Goal: Obtain resource: Download file/media

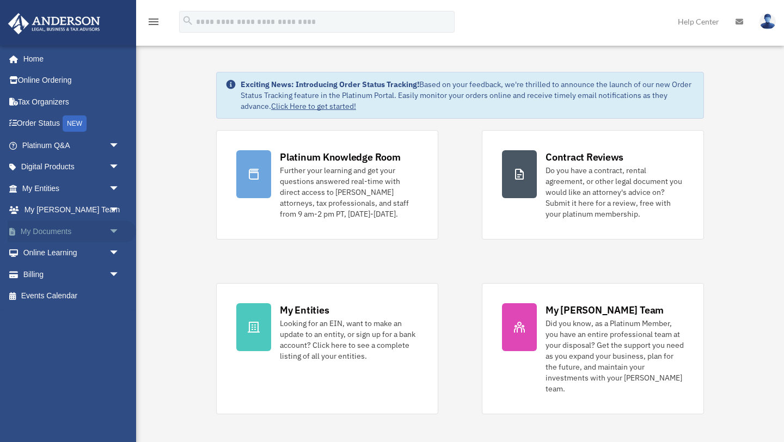
click at [114, 230] on span "arrow_drop_down" at bounding box center [120, 231] width 22 height 22
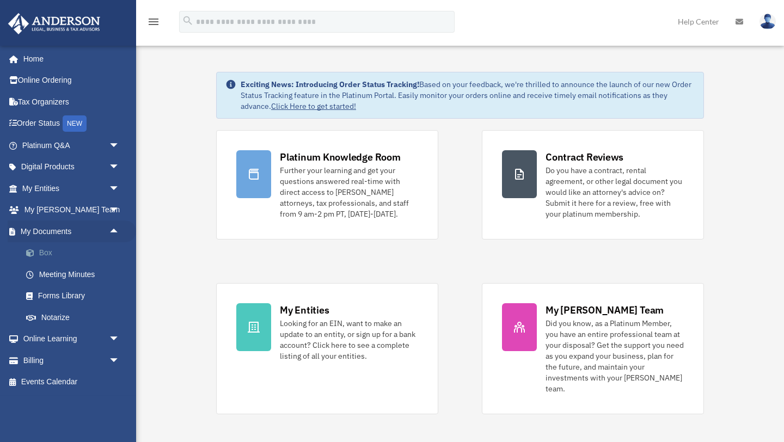
click at [44, 254] on link "Box" at bounding box center [75, 253] width 121 height 22
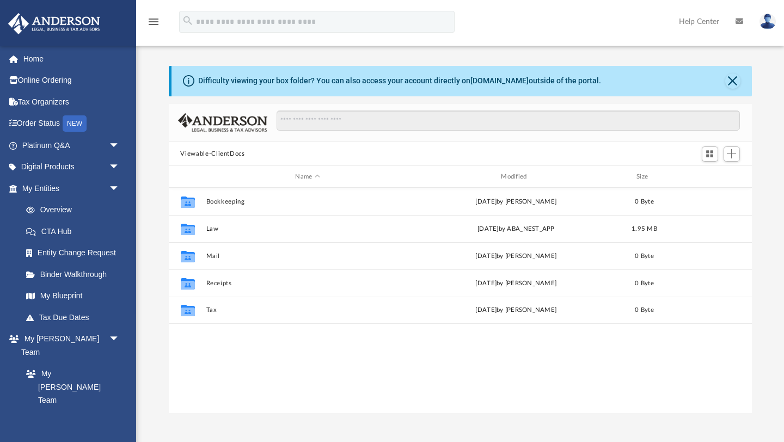
scroll to position [247, 583]
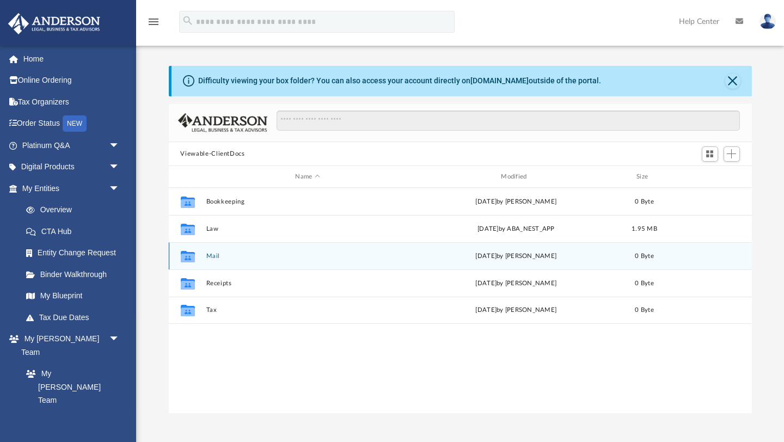
click at [188, 257] on icon "grid" at bounding box center [187, 258] width 14 height 9
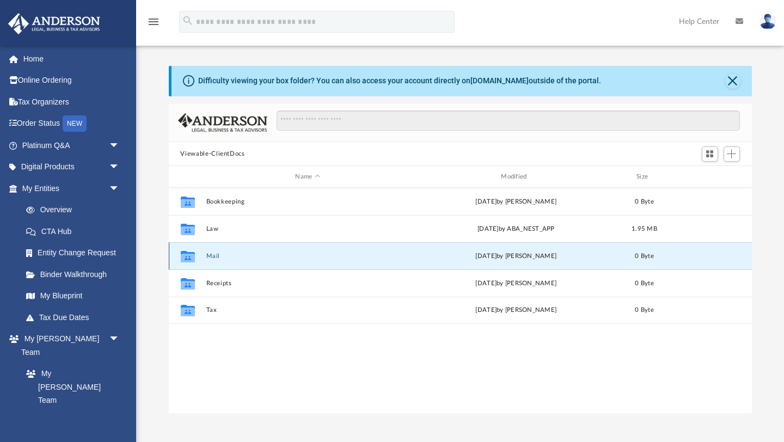
click at [212, 254] on button "Mail" at bounding box center [308, 256] width 204 height 7
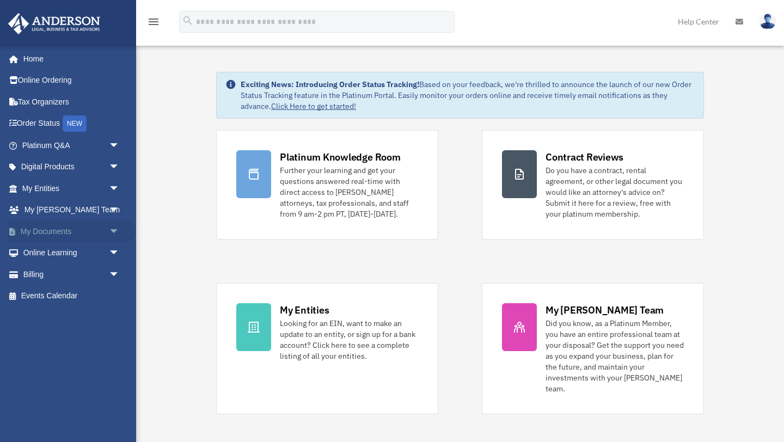
click at [115, 231] on span "arrow_drop_down" at bounding box center [120, 231] width 22 height 22
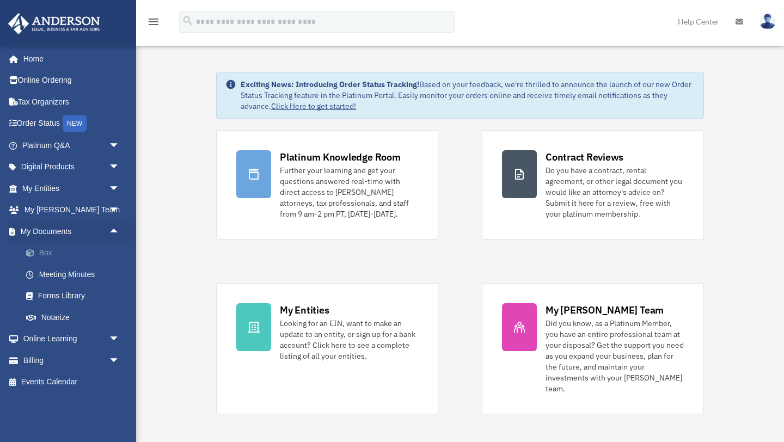
click at [73, 248] on link "Box" at bounding box center [75, 253] width 121 height 22
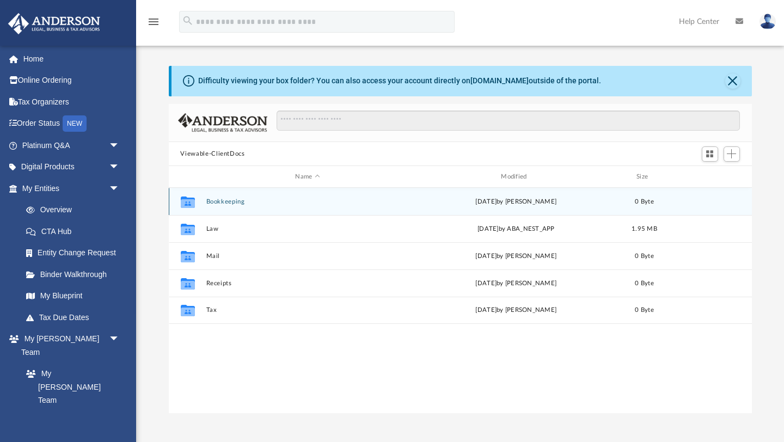
scroll to position [1, 1]
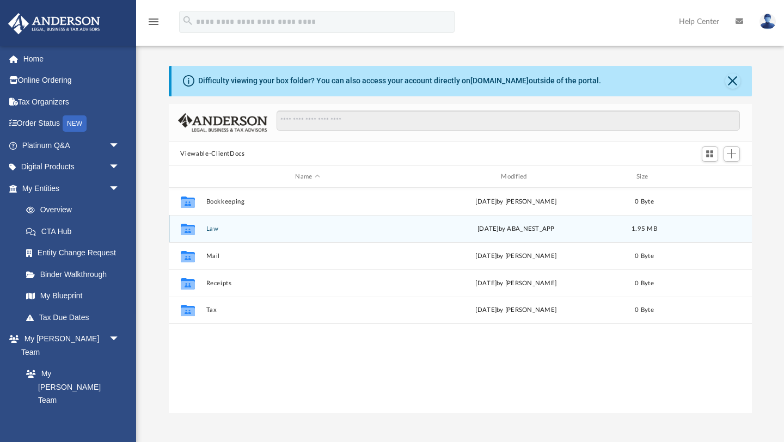
click at [216, 228] on button "Law" at bounding box center [308, 228] width 204 height 7
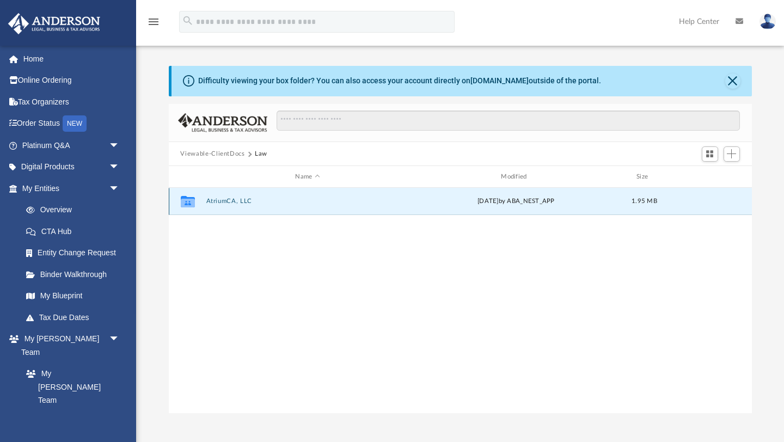
click at [222, 201] on button "AtriumCA, LLC" at bounding box center [308, 201] width 204 height 7
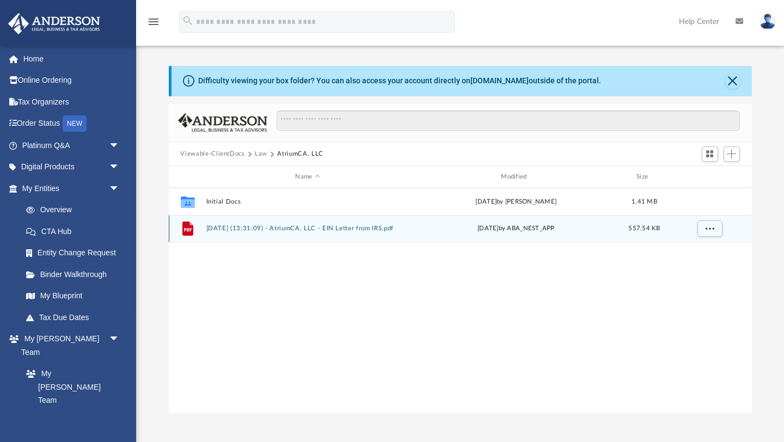
click at [306, 230] on button "2025.09.23 (13:31:09) - AtriumCA, LLC - EIN Letter from IRS.pdf" at bounding box center [308, 228] width 204 height 7
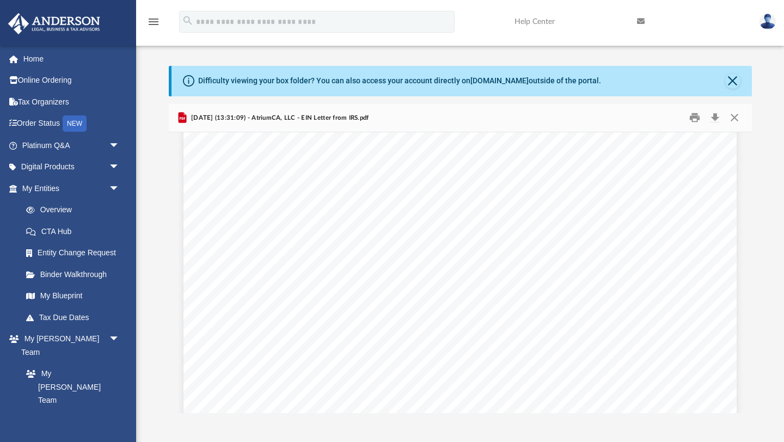
scroll to position [0, 0]
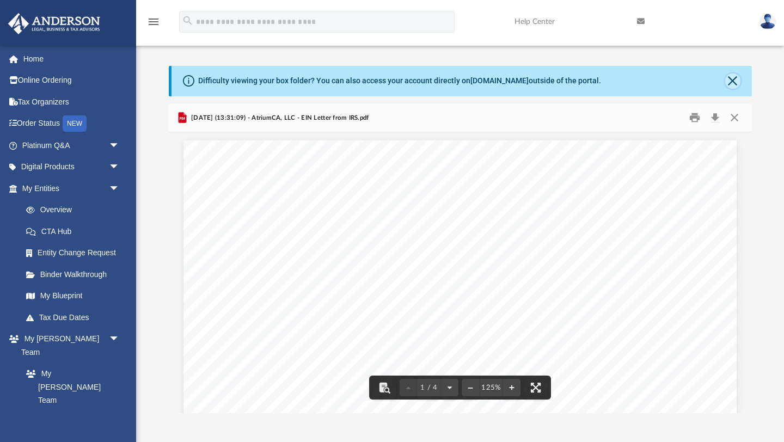
click at [738, 81] on button "Close" at bounding box center [732, 80] width 15 height 15
